Goal: Task Accomplishment & Management: Complete application form

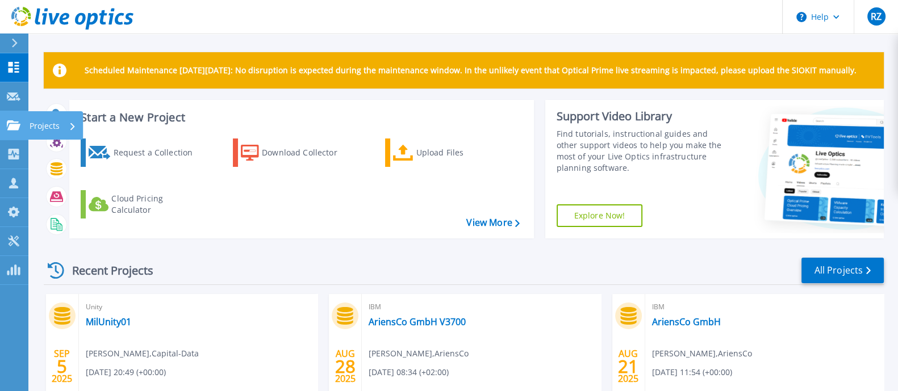
click at [7, 120] on div at bounding box center [14, 125] width 14 height 10
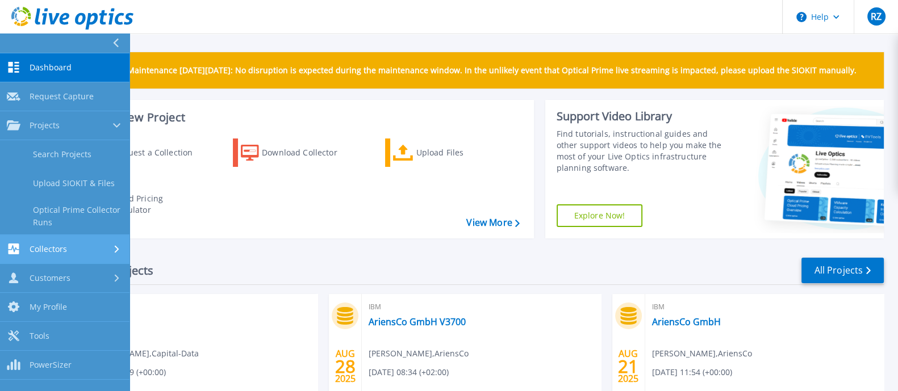
click at [43, 249] on span "Collectors" at bounding box center [48, 249] width 37 height 10
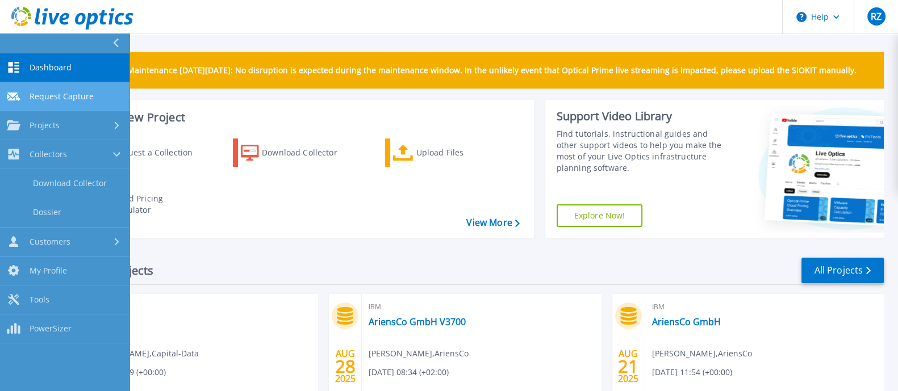
click at [50, 106] on link "Request Capture Request Capture" at bounding box center [64, 96] width 129 height 29
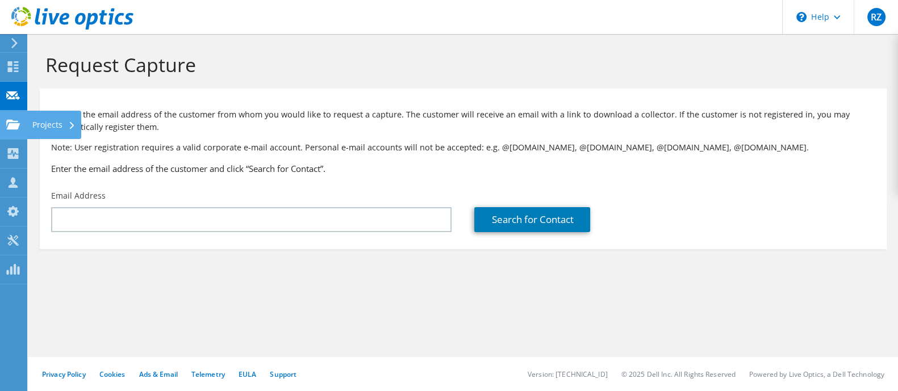
click at [39, 120] on div "Projects" at bounding box center [54, 125] width 55 height 28
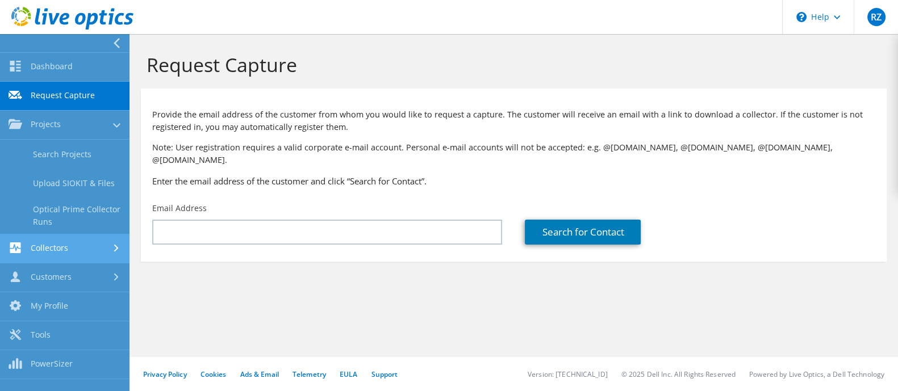
click at [51, 248] on link "Collectors" at bounding box center [64, 248] width 129 height 29
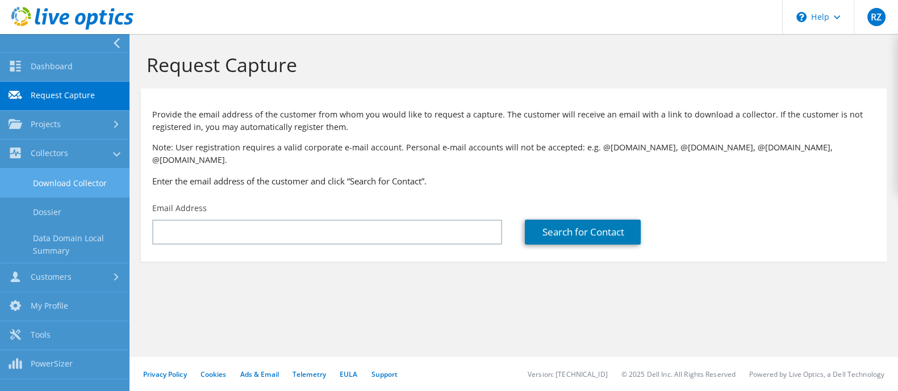
click at [59, 190] on link "Download Collector" at bounding box center [64, 183] width 129 height 29
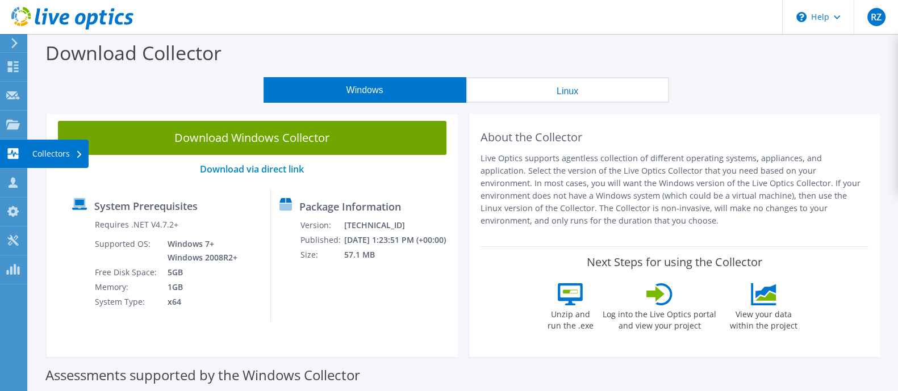
click at [12, 156] on use at bounding box center [13, 153] width 11 height 11
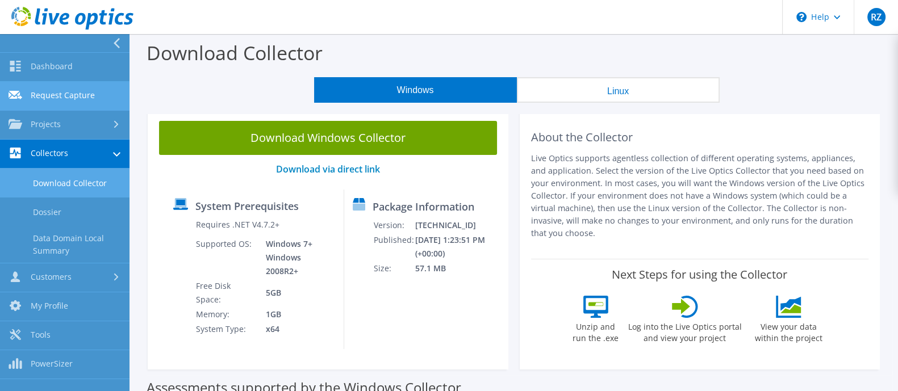
click at [59, 94] on link "Request Capture" at bounding box center [64, 96] width 129 height 29
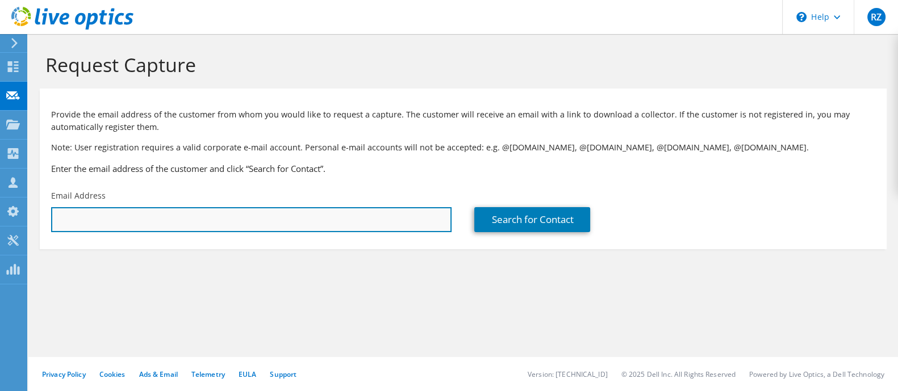
click at [146, 227] on input "text" at bounding box center [251, 219] width 400 height 25
paste input "steven.goodman@marquette.edu"
type input "steven.goodman@marquette.edu"
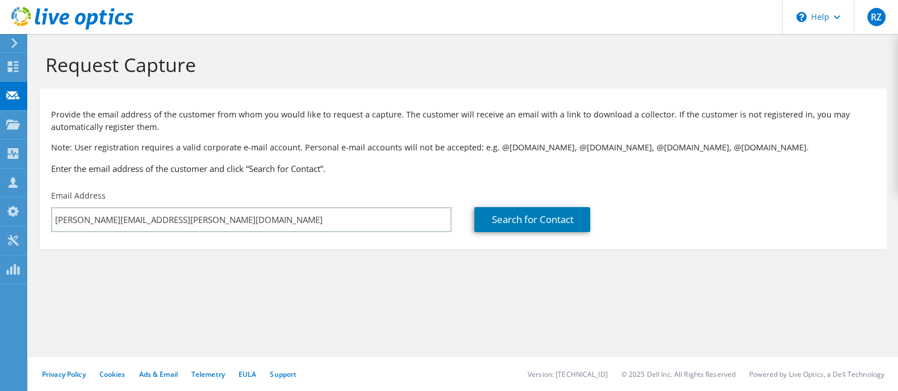
click at [526, 205] on div "Search for Contact" at bounding box center [674, 211] width 423 height 53
click at [526, 221] on link "Search for Contact" at bounding box center [532, 219] width 116 height 25
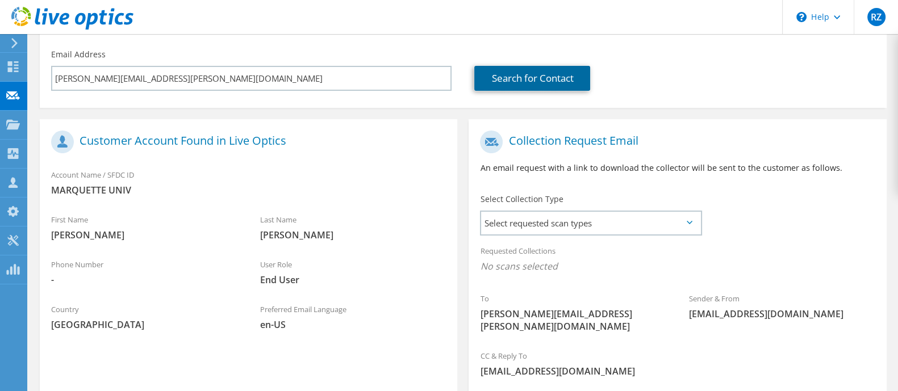
scroll to position [213, 0]
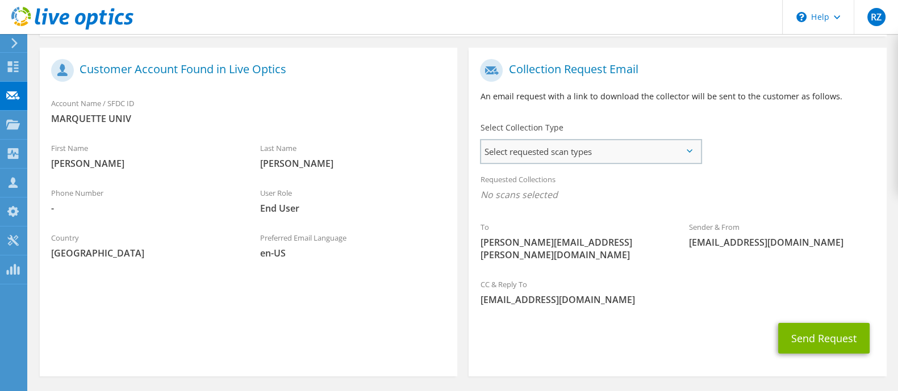
click at [534, 149] on span "Select requested scan types" at bounding box center [590, 151] width 219 height 23
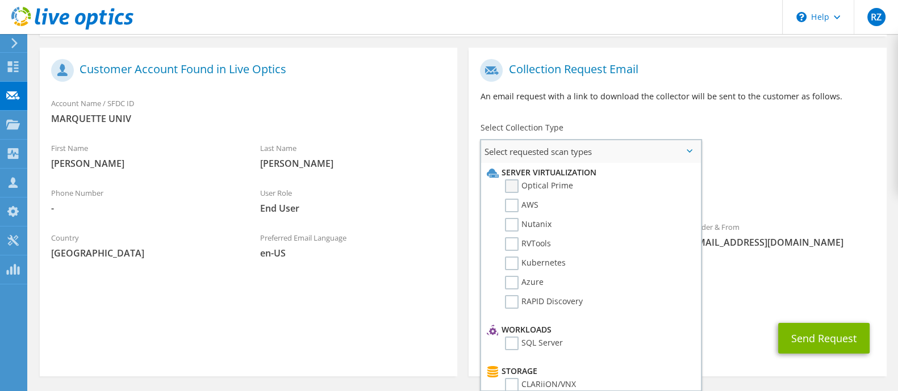
click at [510, 188] on label "Optical Prime" at bounding box center [539, 186] width 68 height 14
click at [0, 0] on input "Optical Prime" at bounding box center [0, 0] width 0 height 0
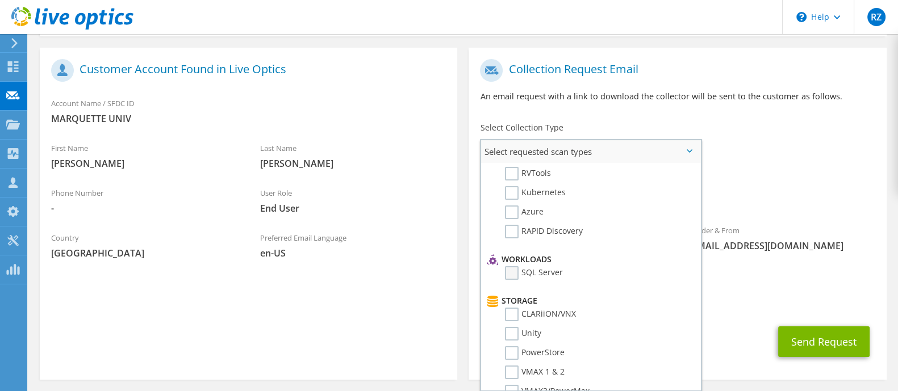
scroll to position [141, 0]
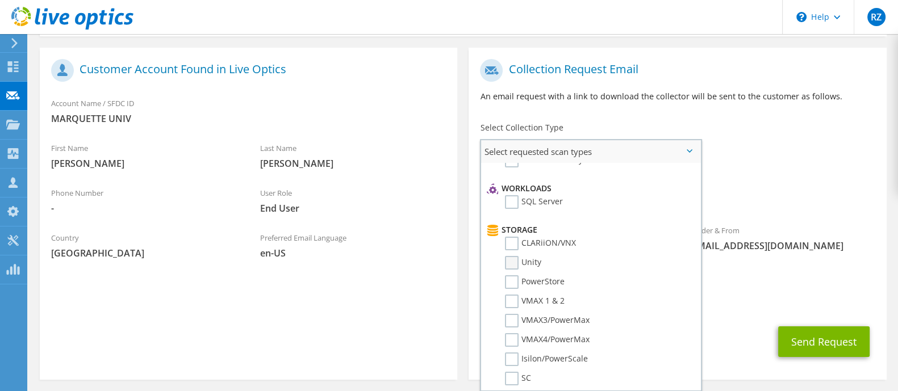
click at [513, 260] on label "Unity" at bounding box center [523, 263] width 36 height 14
click at [0, 0] on input "Unity" at bounding box center [0, 0] width 0 height 0
click at [824, 194] on span "Optical Prime Unity" at bounding box center [677, 197] width 395 height 19
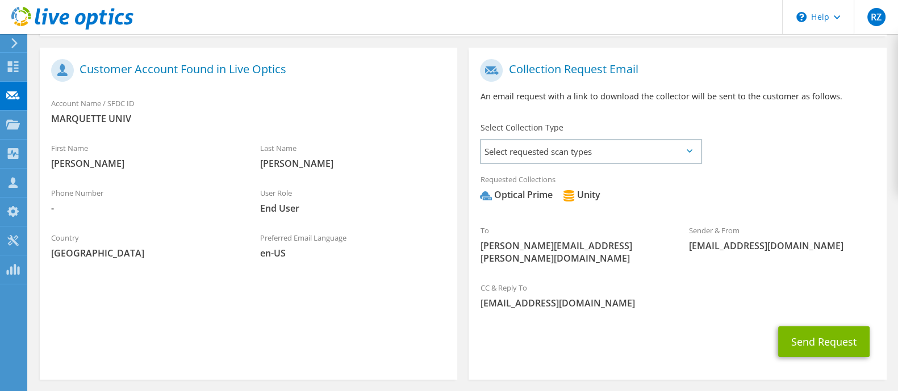
scroll to position [245, 0]
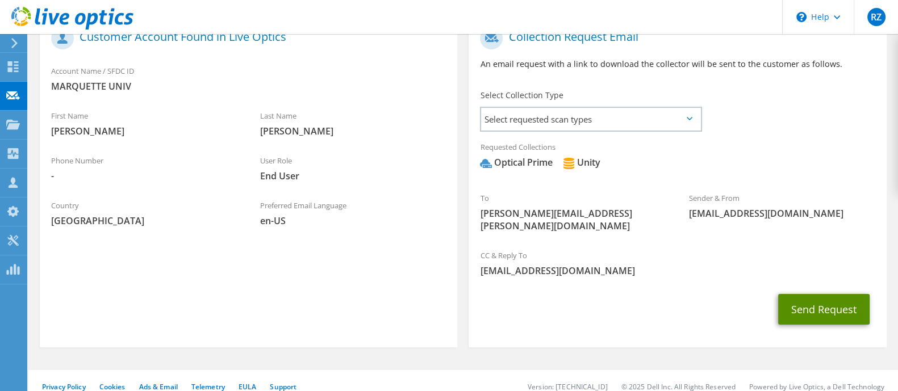
click at [791, 294] on button "Send Request" at bounding box center [823, 309] width 91 height 31
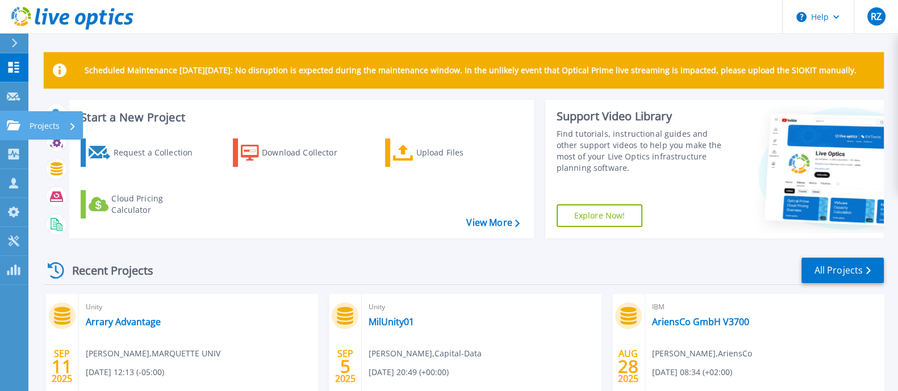
click at [26, 123] on link "Projects Projects" at bounding box center [14, 125] width 28 height 29
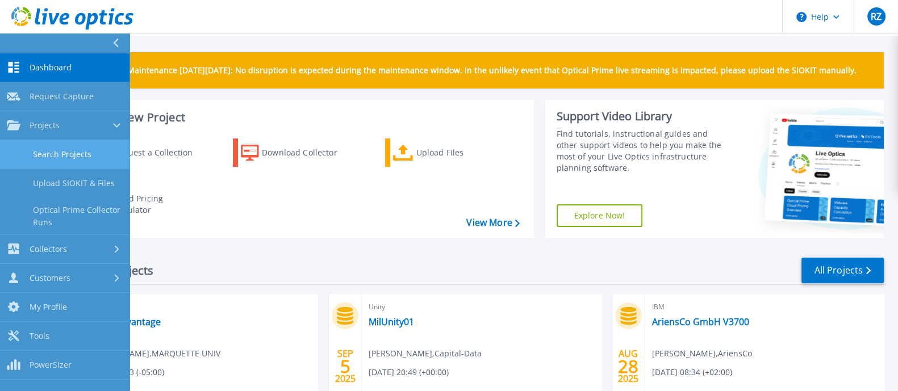
click at [49, 155] on link "Search Projects" at bounding box center [64, 154] width 129 height 29
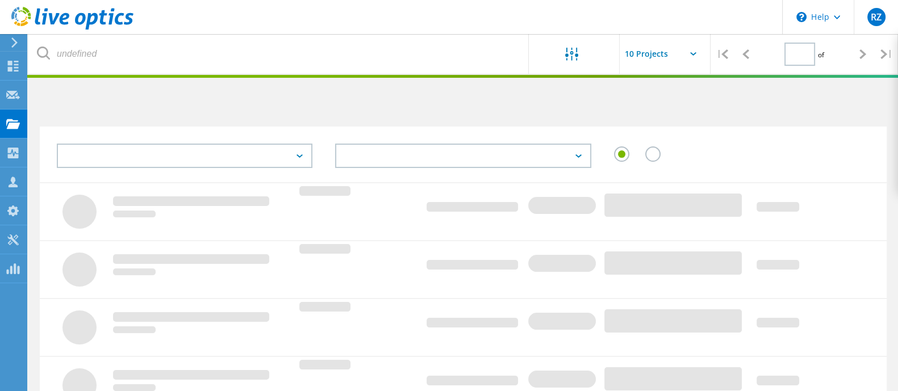
type input "1"
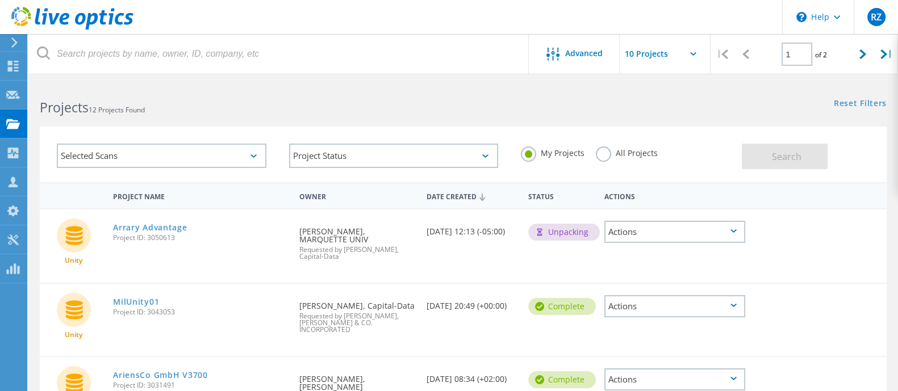
click at [605, 157] on label "All Projects" at bounding box center [627, 151] width 62 height 11
click at [0, 0] on input "All Projects" at bounding box center [0, 0] width 0 height 0
click at [804, 158] on button "Search" at bounding box center [784, 157] width 86 height 26
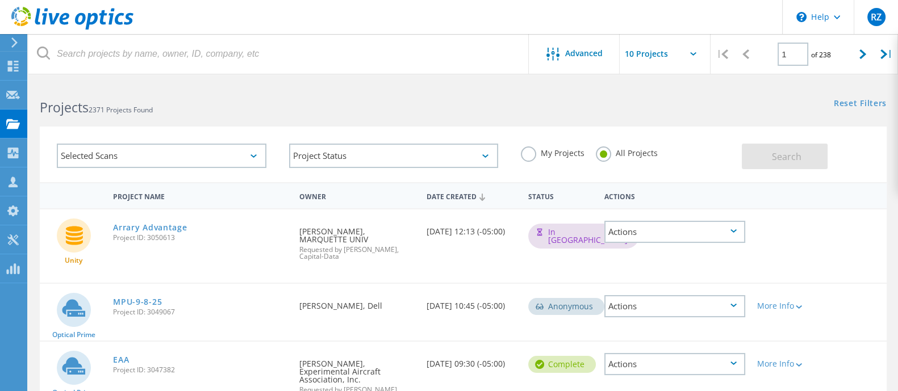
click at [540, 154] on label "My Projects" at bounding box center [553, 151] width 64 height 11
click at [0, 0] on input "My Projects" at bounding box center [0, 0] width 0 height 0
click at [757, 152] on button "Search" at bounding box center [784, 157] width 86 height 26
